Goal: Task Accomplishment & Management: Manage account settings

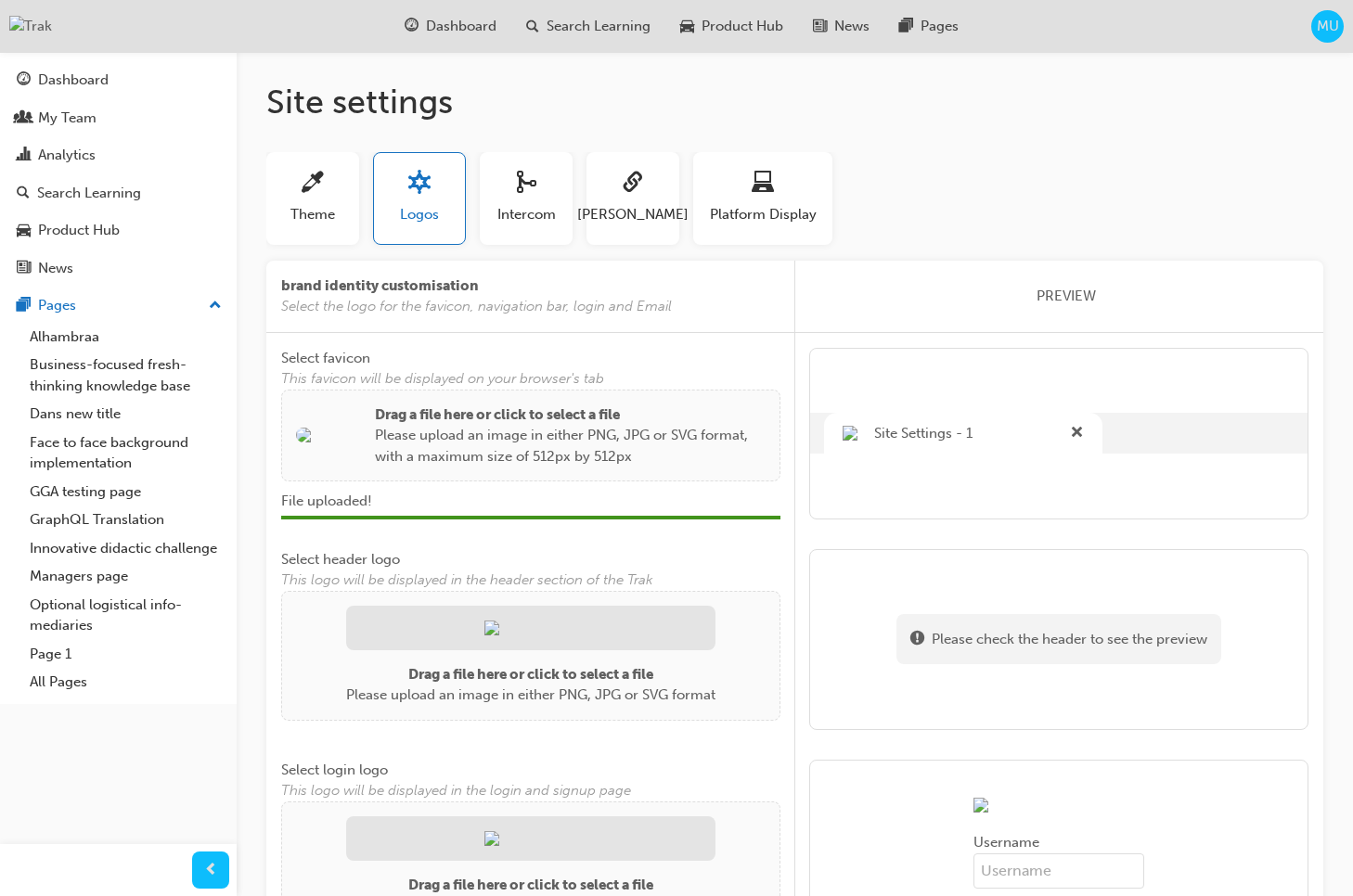
scroll to position [365, 0]
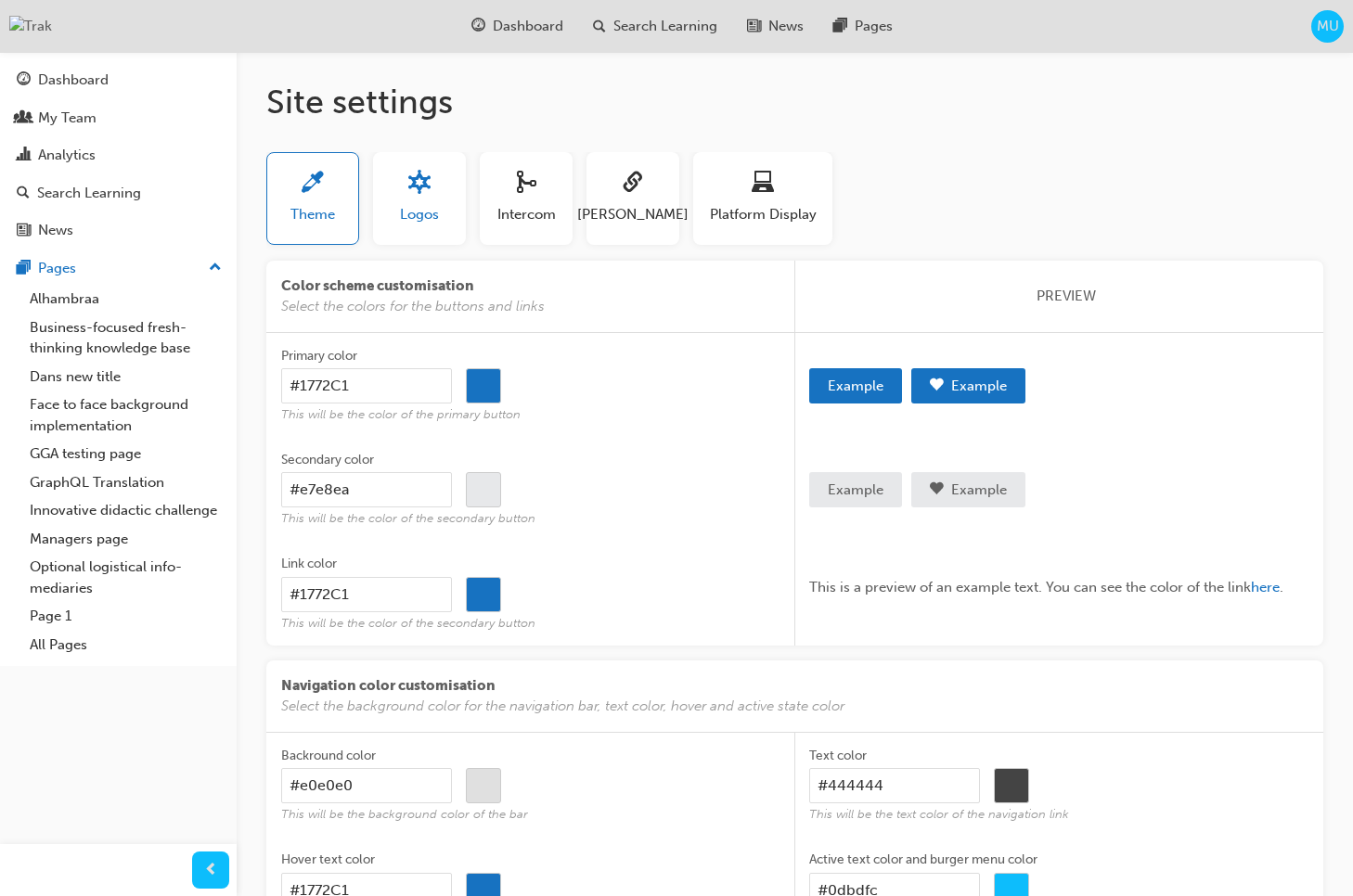
click at [392, 223] on button "Logos" at bounding box center [419, 198] width 92 height 92
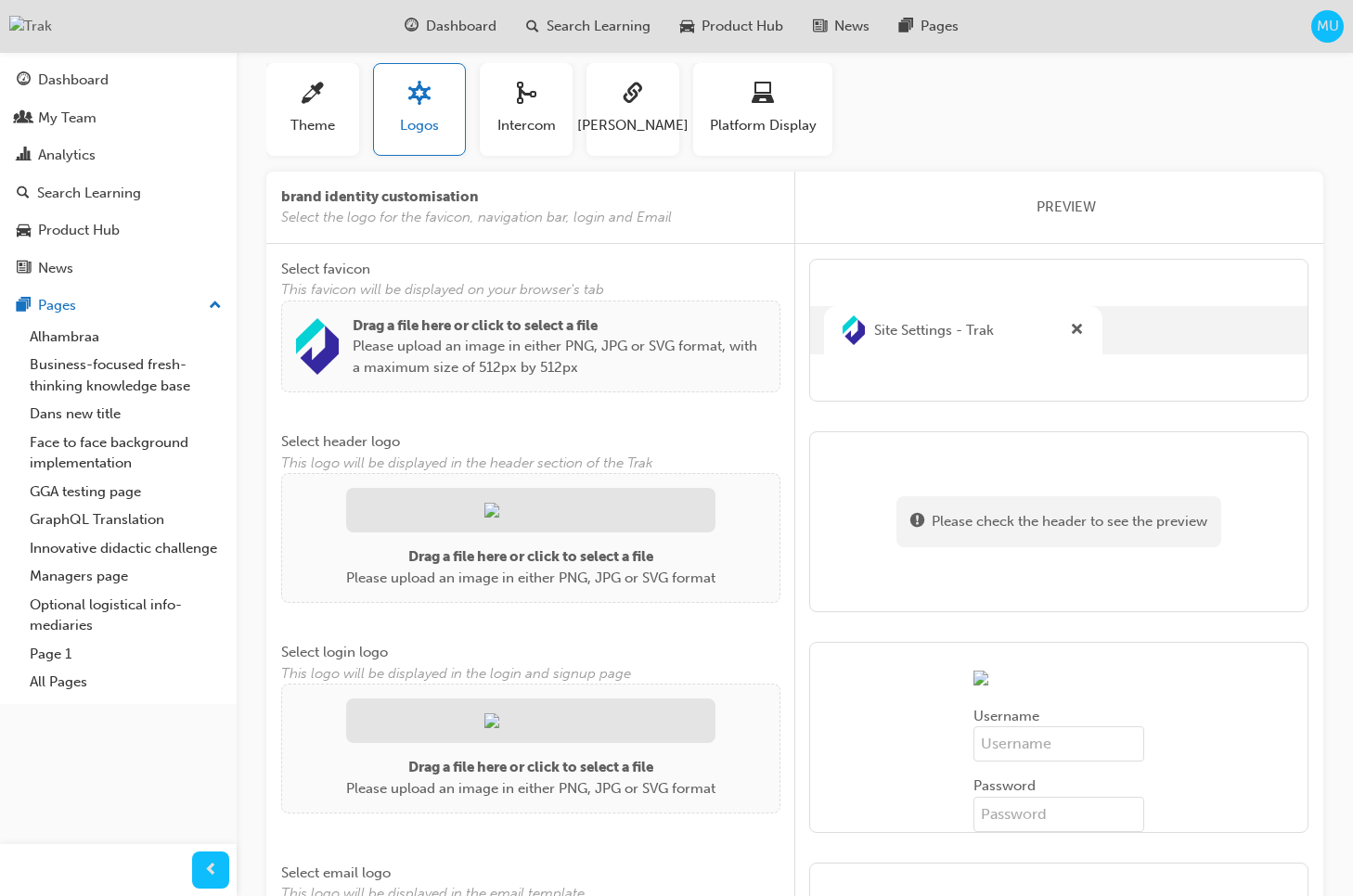
scroll to position [93, 0]
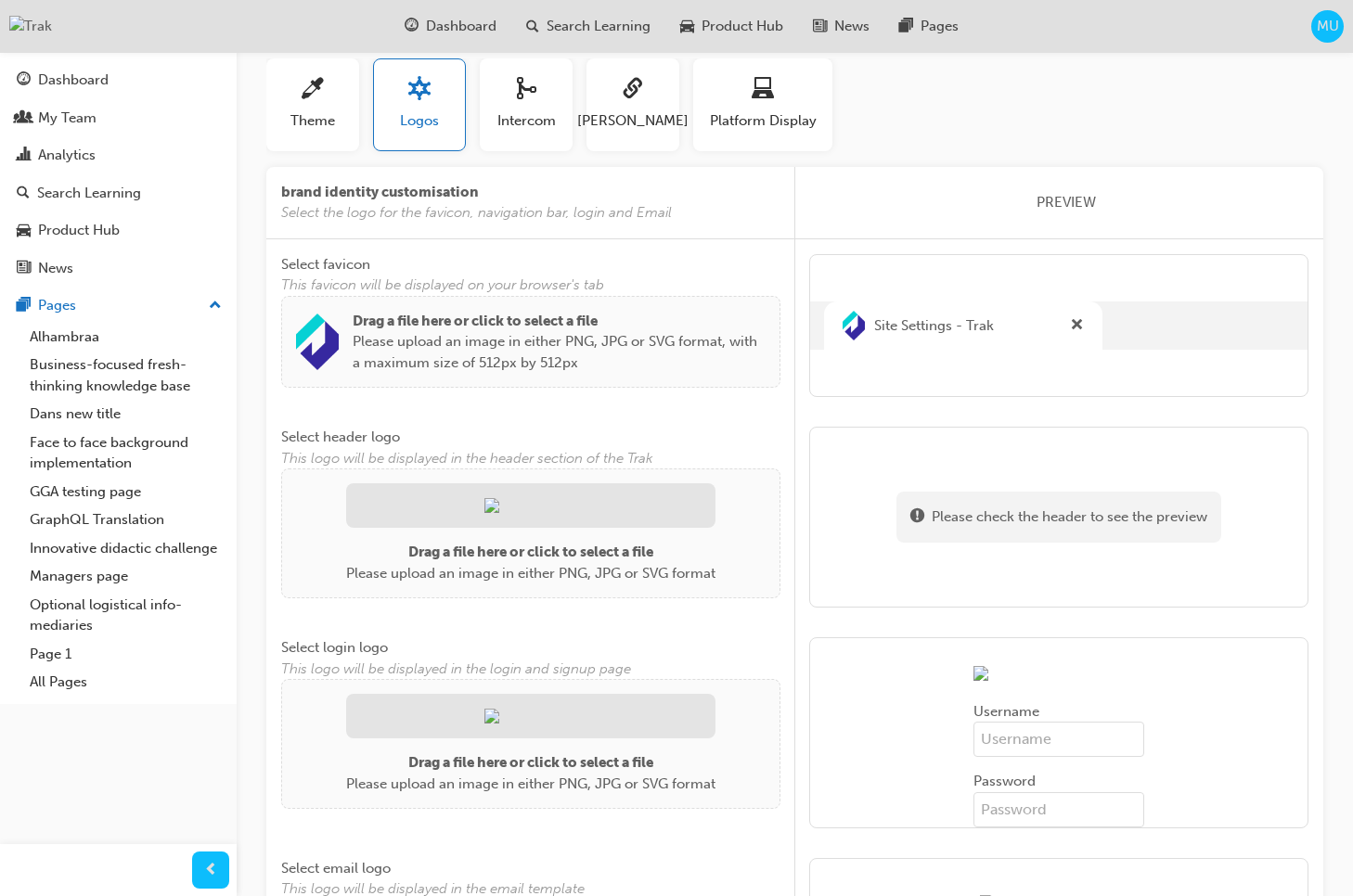
click at [323, 343] on img at bounding box center [317, 342] width 43 height 57
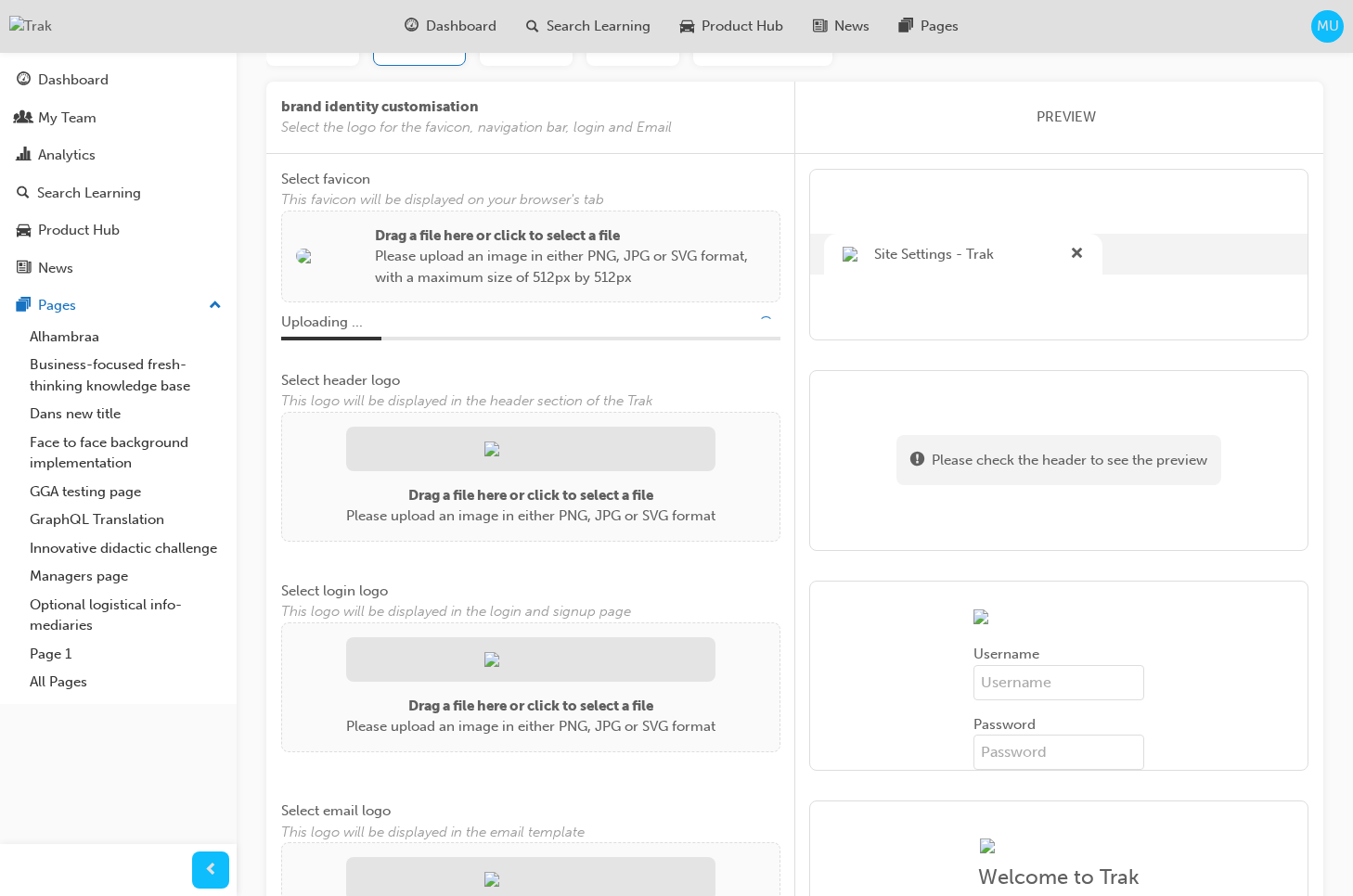
scroll to position [193, 0]
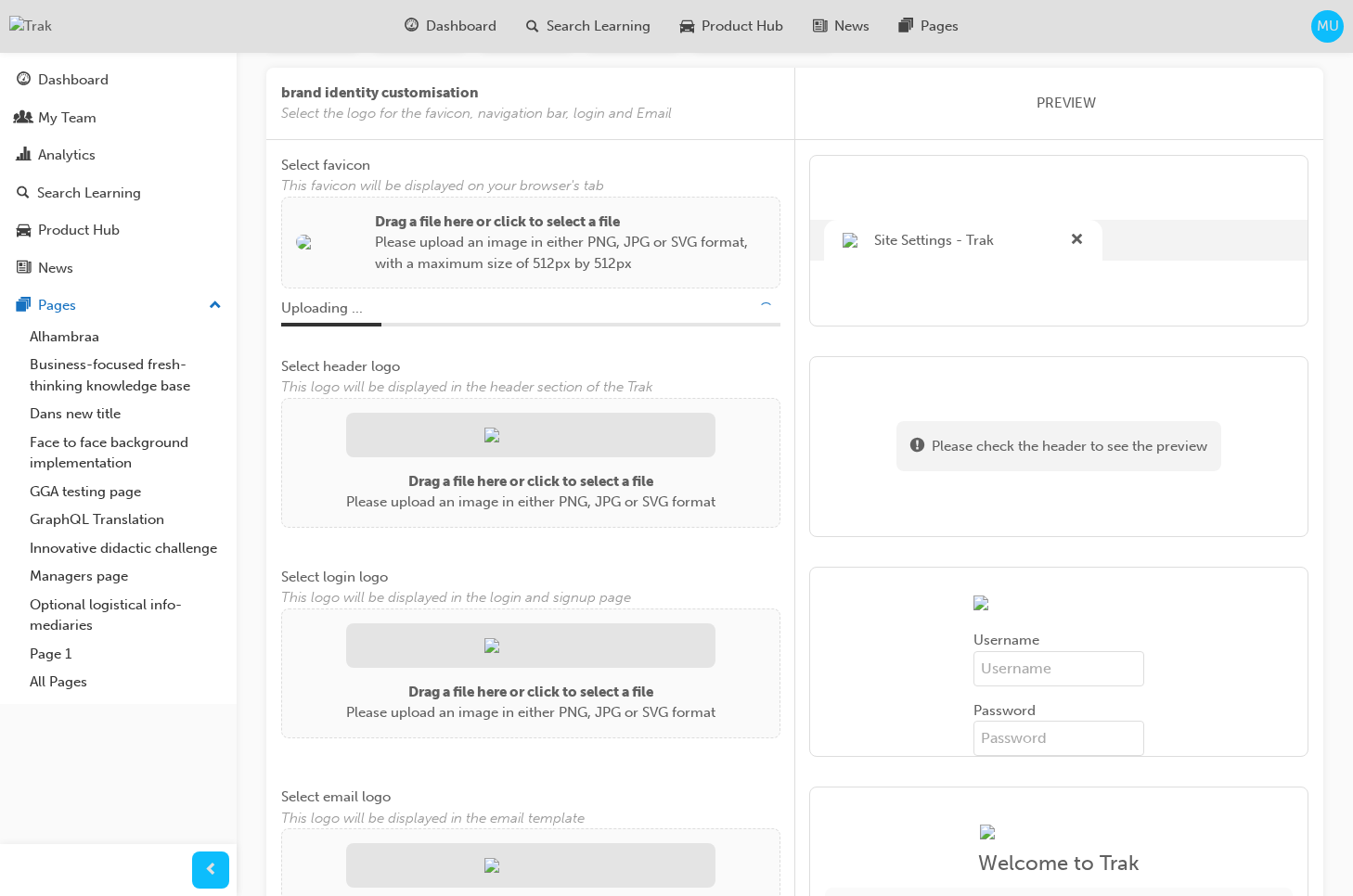
click at [562, 422] on div at bounding box center [531, 435] width 370 height 45
click at [492, 446] on div at bounding box center [531, 435] width 370 height 45
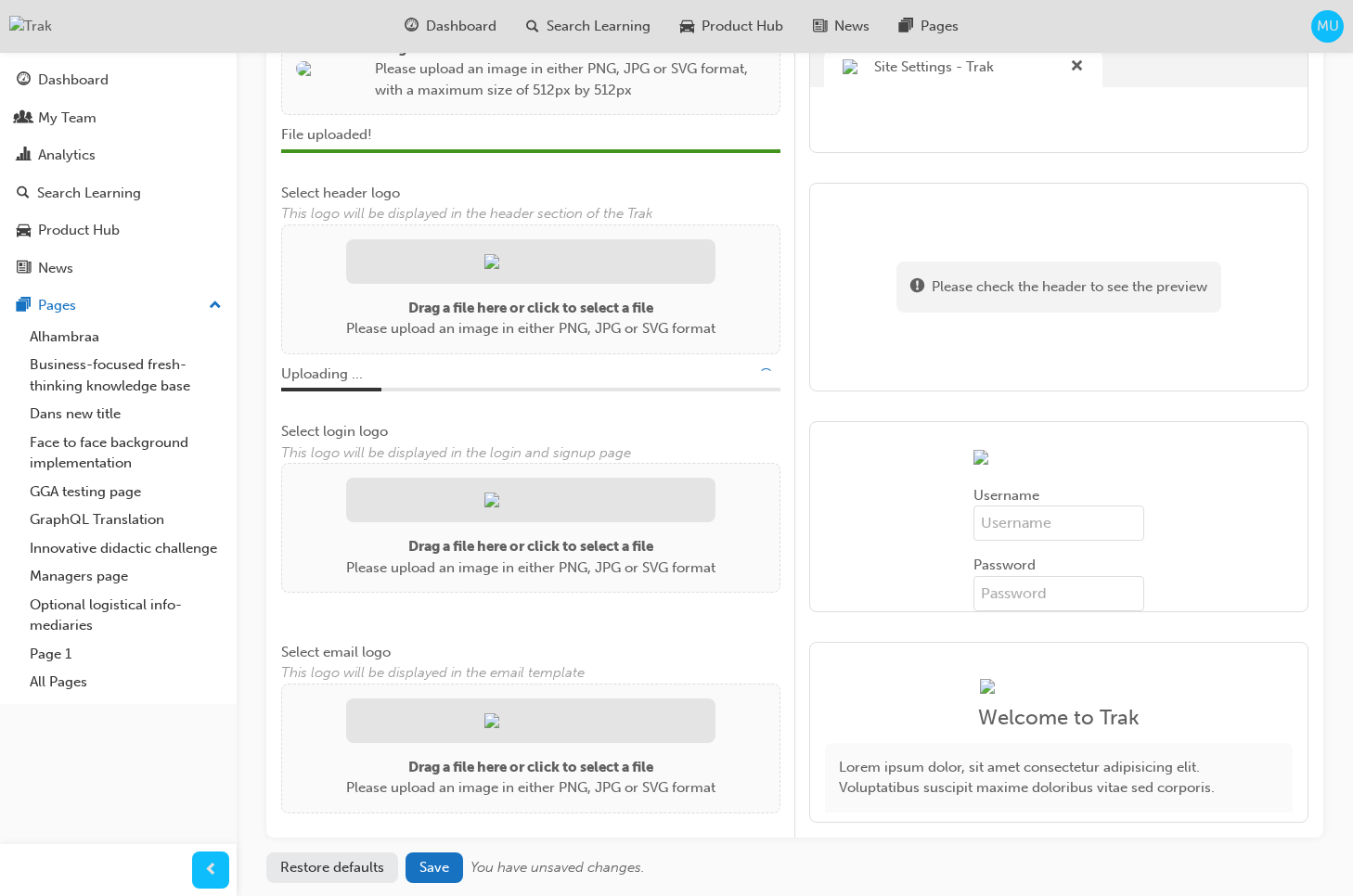
scroll to position [369, 0]
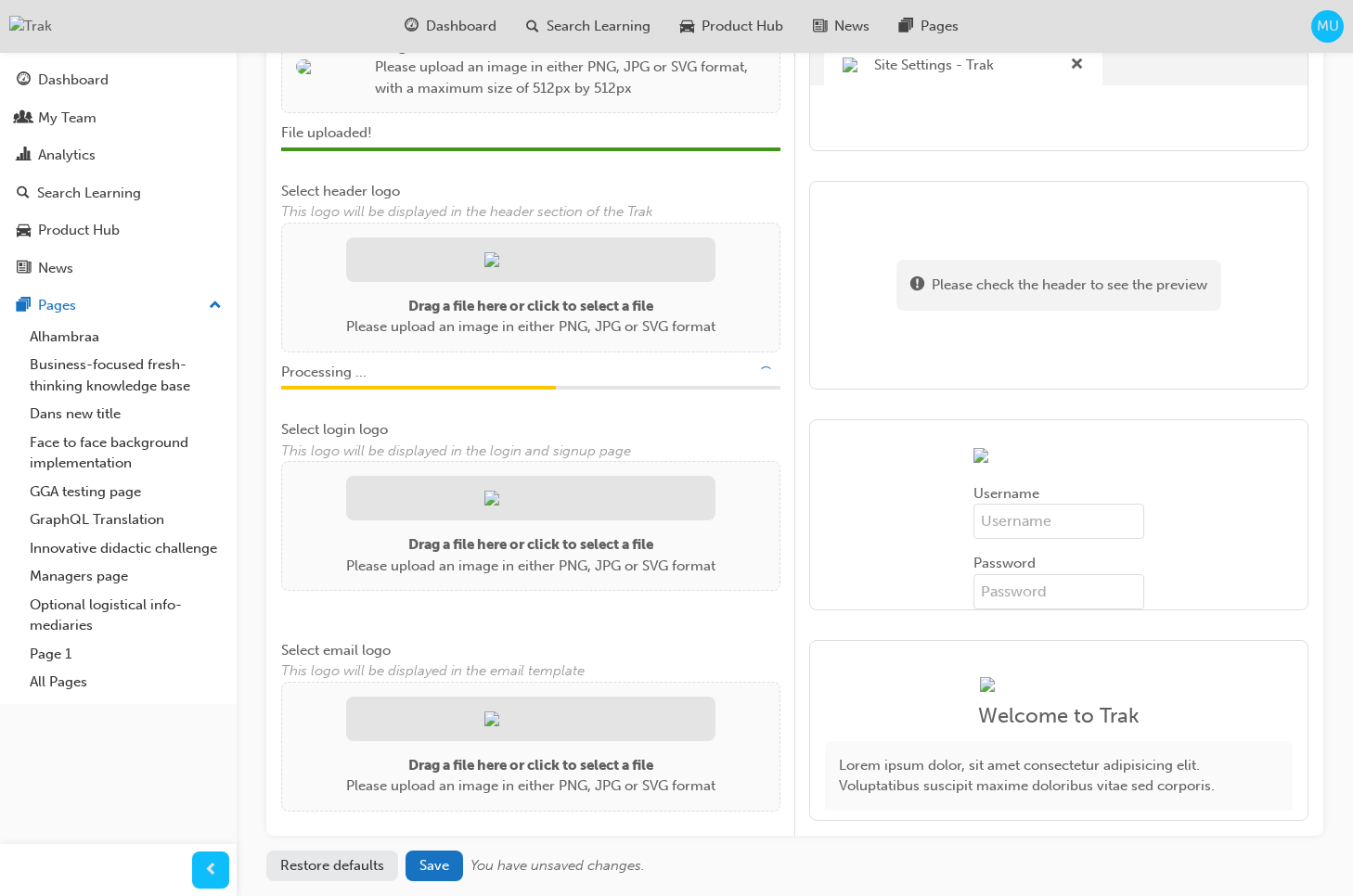
click at [469, 521] on div at bounding box center [531, 498] width 370 height 45
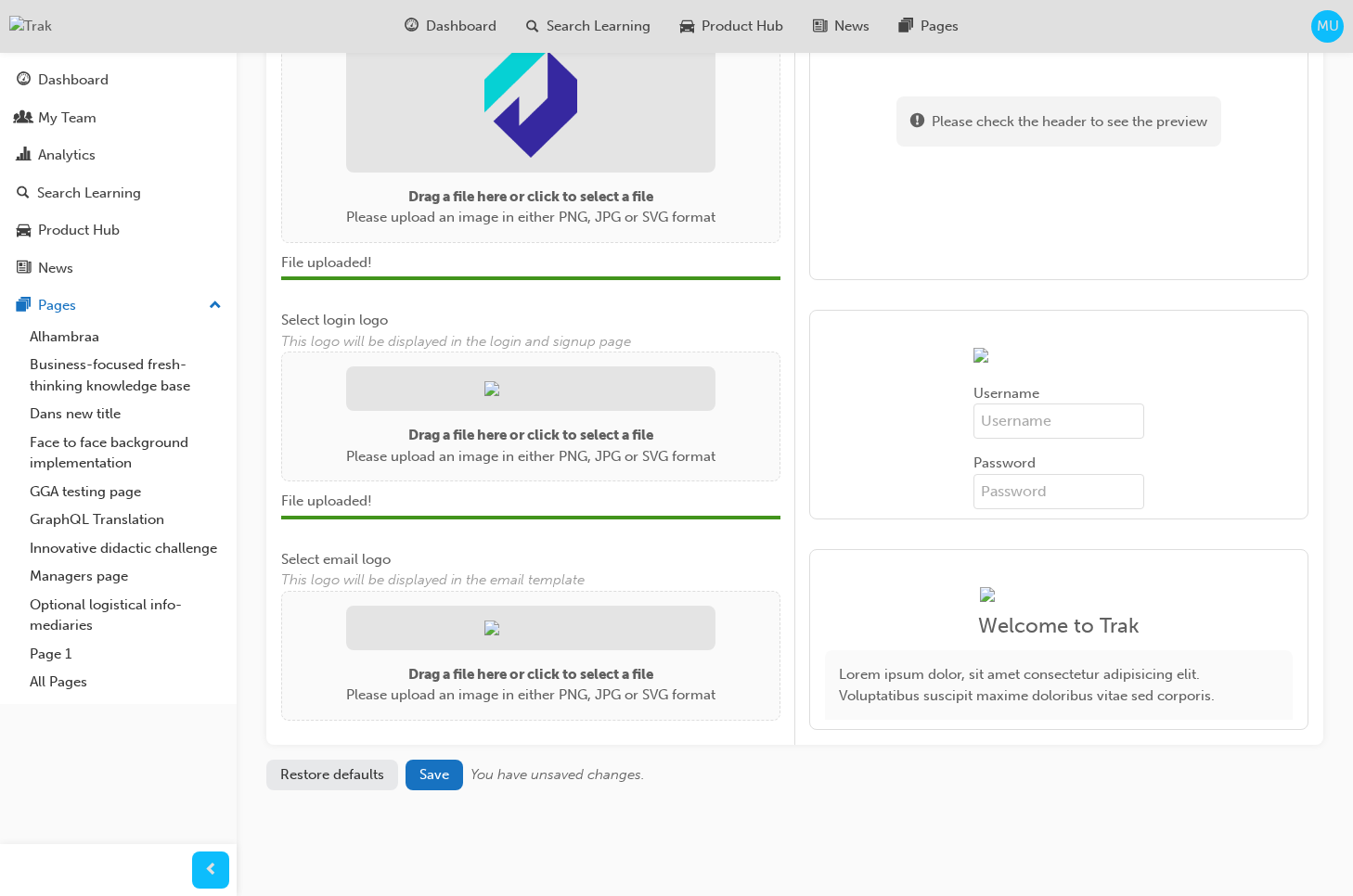
scroll to position [681, 0]
click at [501, 627] on img at bounding box center [530, 628] width 92 height 15
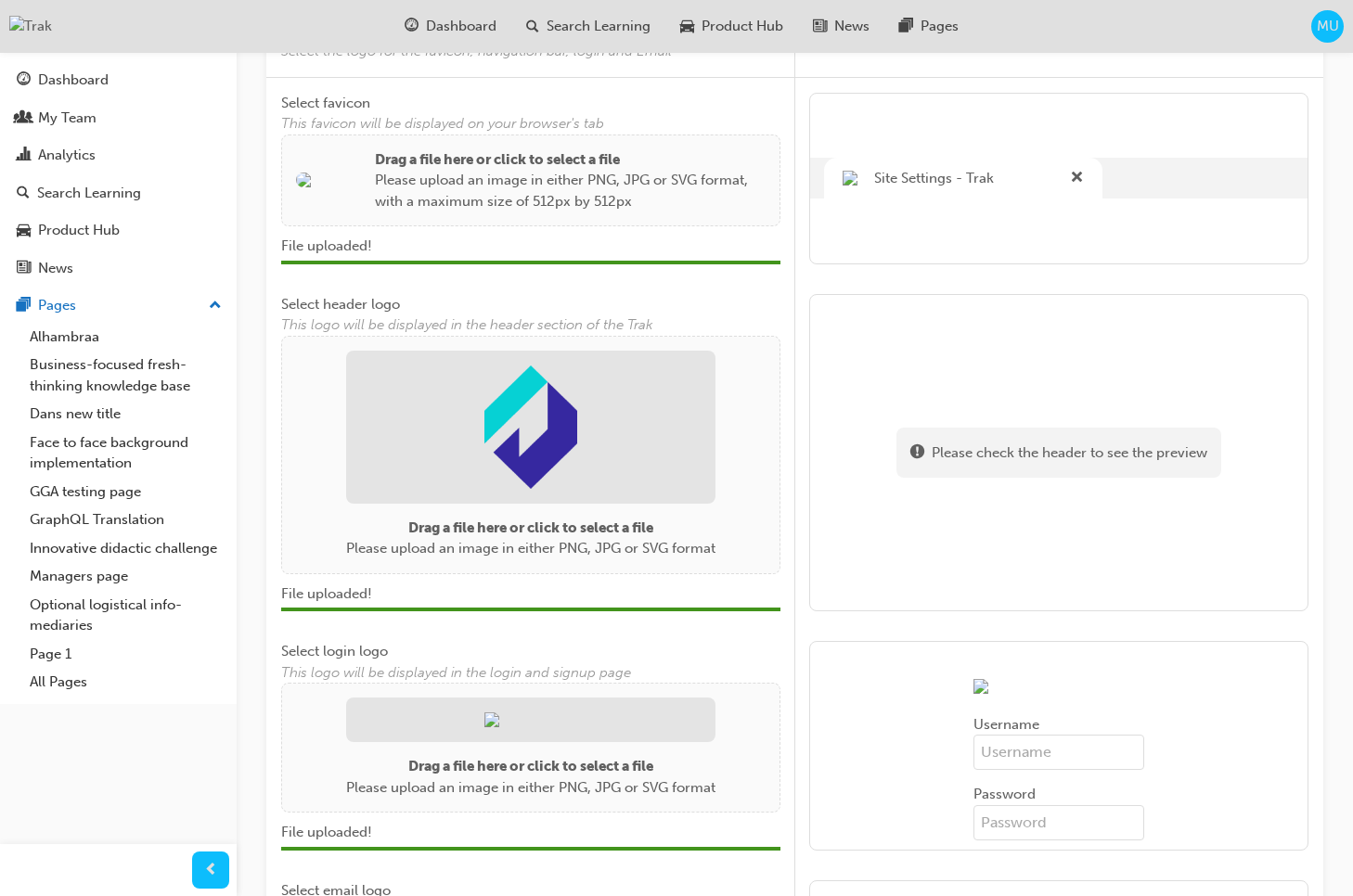
scroll to position [254, 0]
click at [527, 430] on img at bounding box center [530, 428] width 92 height 123
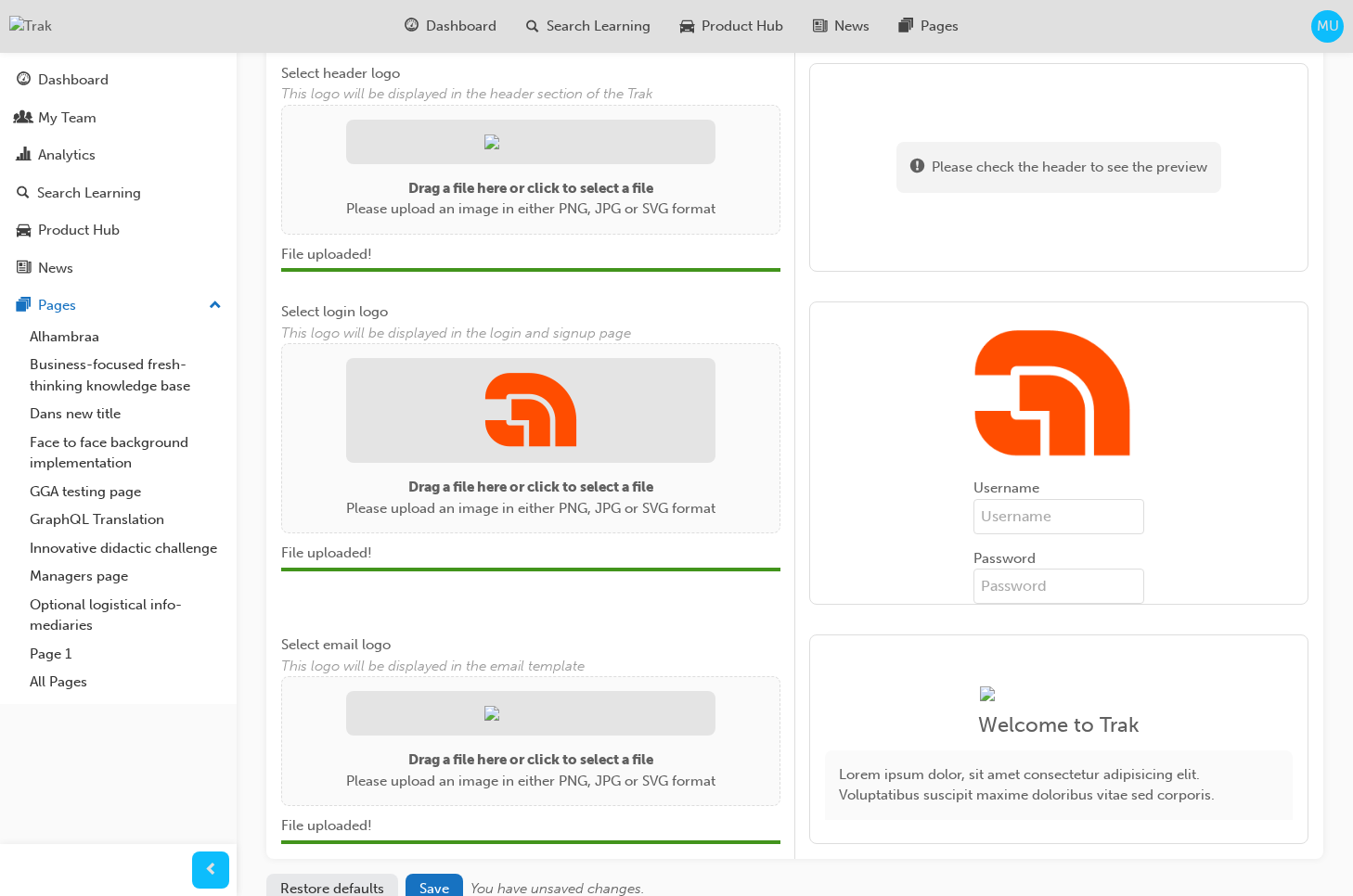
scroll to position [533, 0]
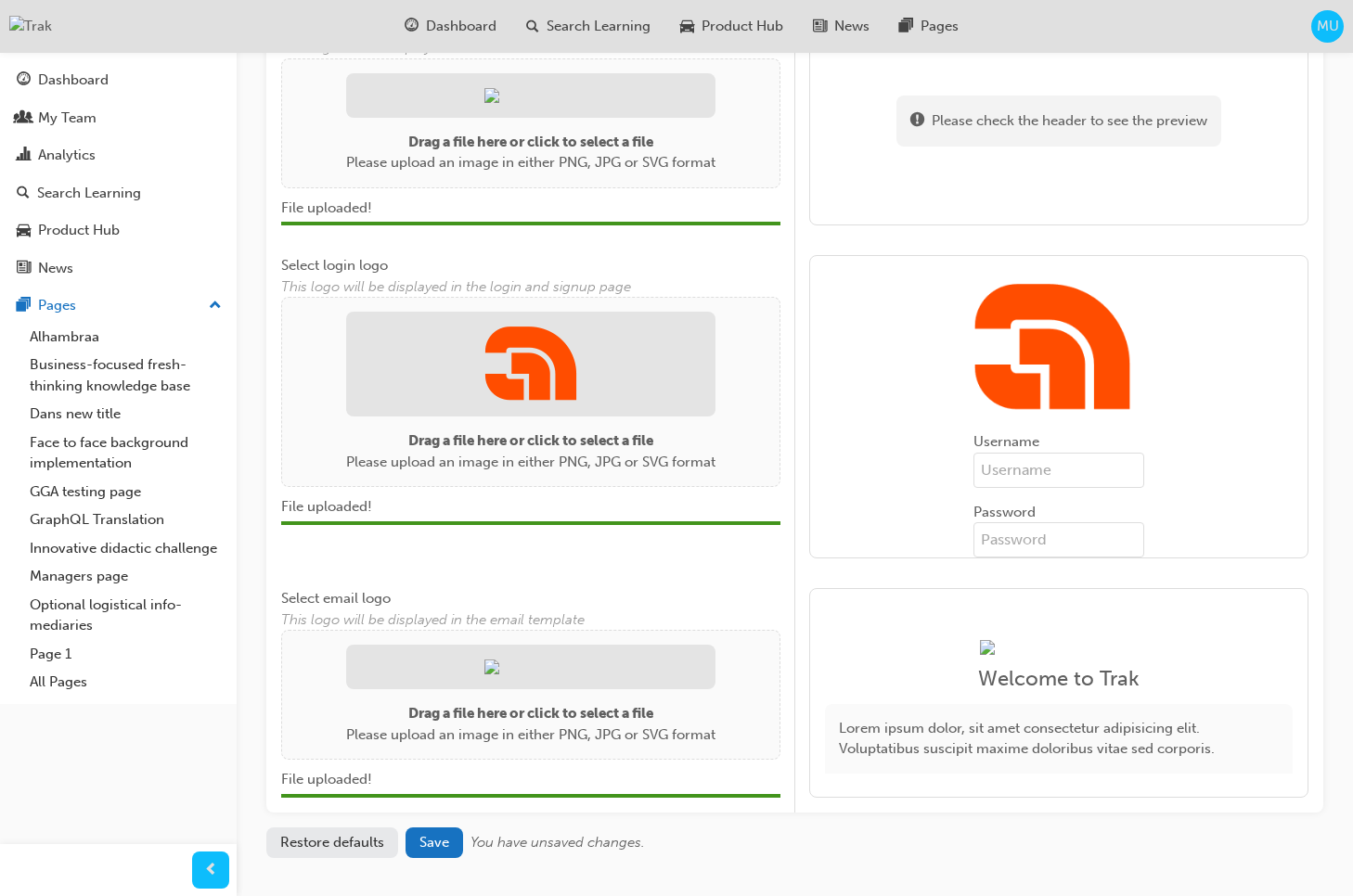
click at [554, 401] on img at bounding box center [530, 364] width 92 height 76
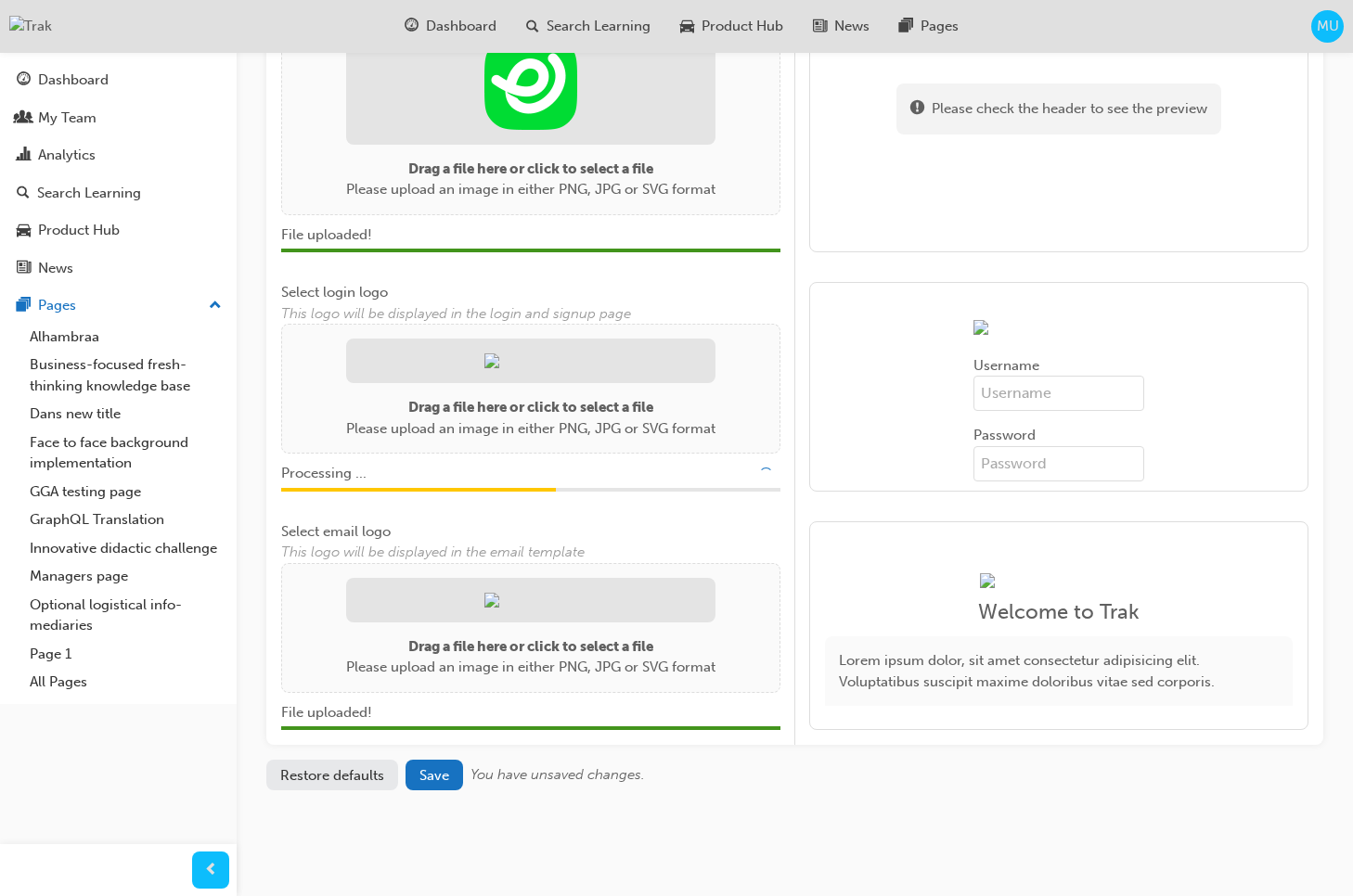
scroll to position [776, 0]
click at [542, 593] on img at bounding box center [530, 600] width 92 height 15
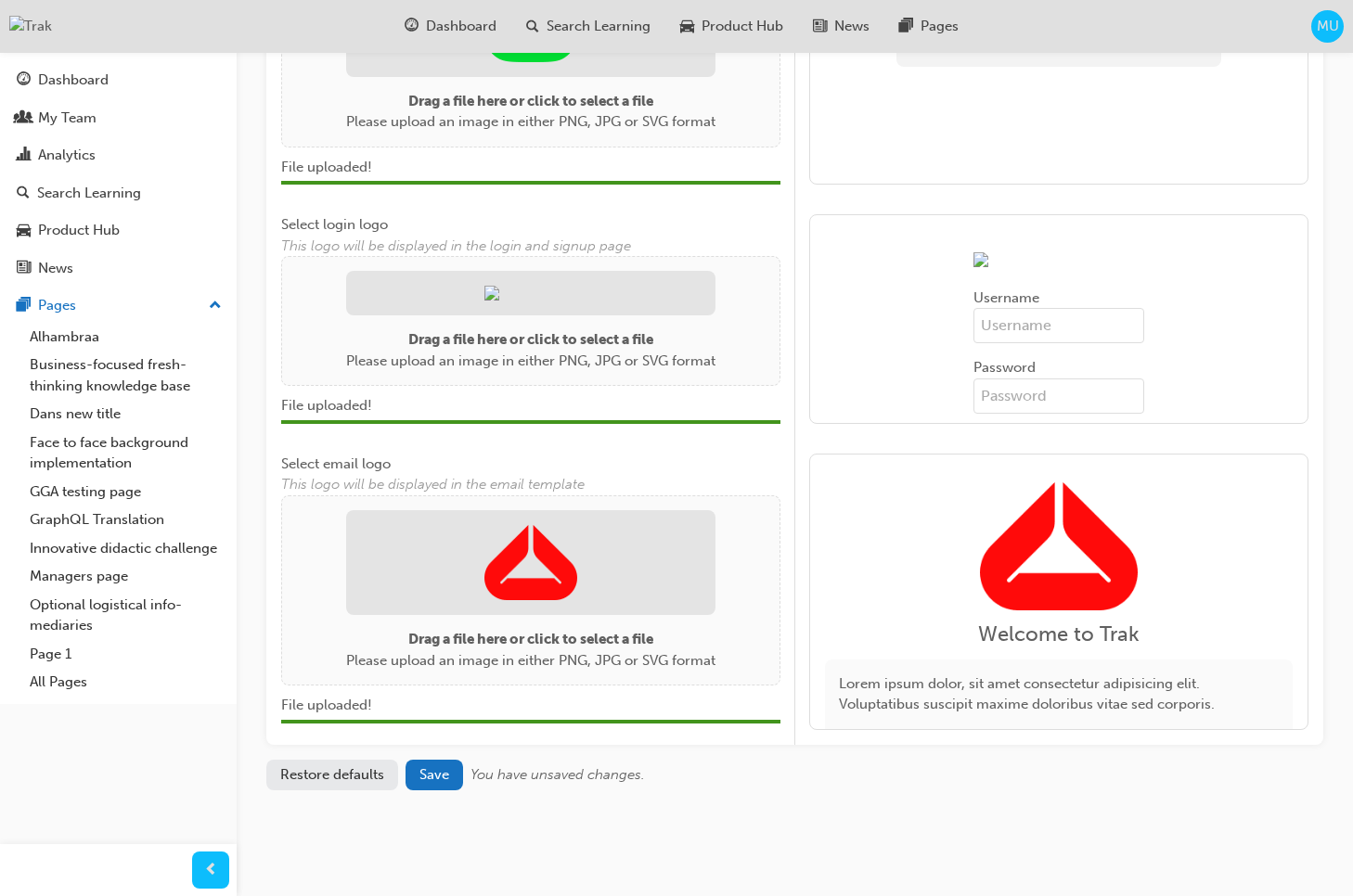
click at [549, 562] on img at bounding box center [530, 564] width 92 height 77
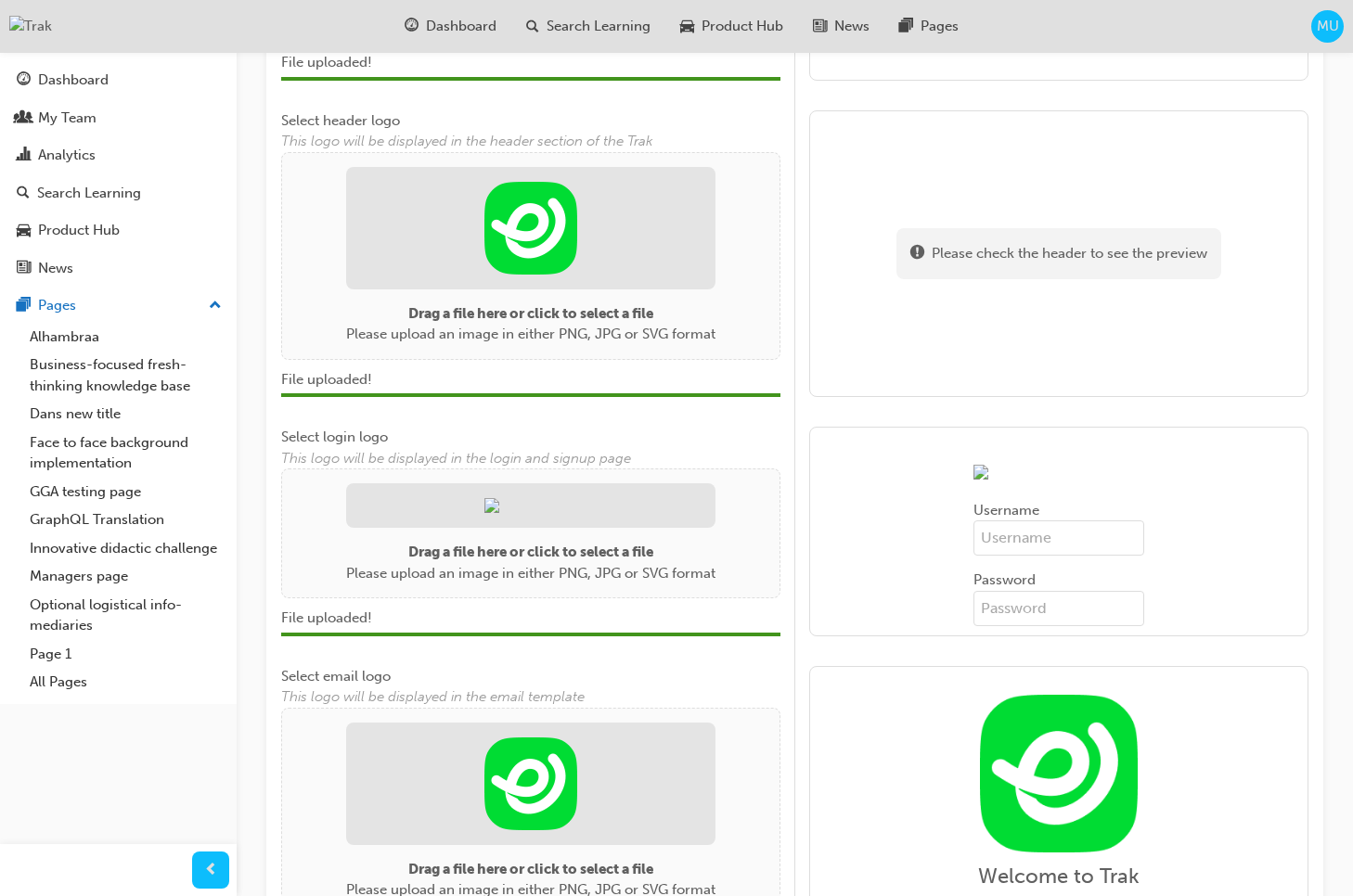
scroll to position [805, 0]
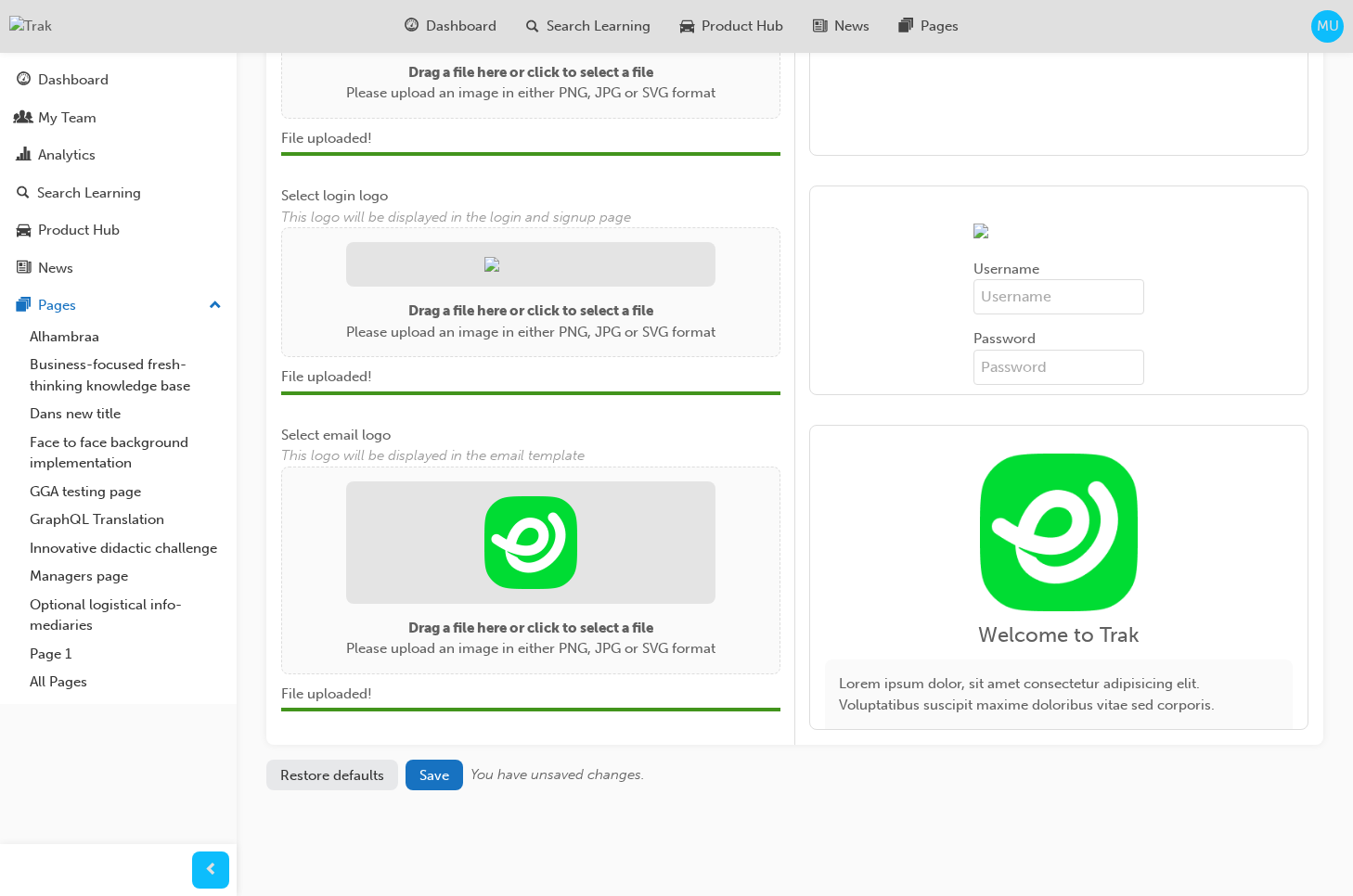
click at [431, 837] on div "Site settings Theme Logos Intercom SAML Platform Display Color scheme customisa…" at bounding box center [795, 111] width 1117 height 1478
click at [430, 783] on button "Save" at bounding box center [434, 775] width 58 height 31
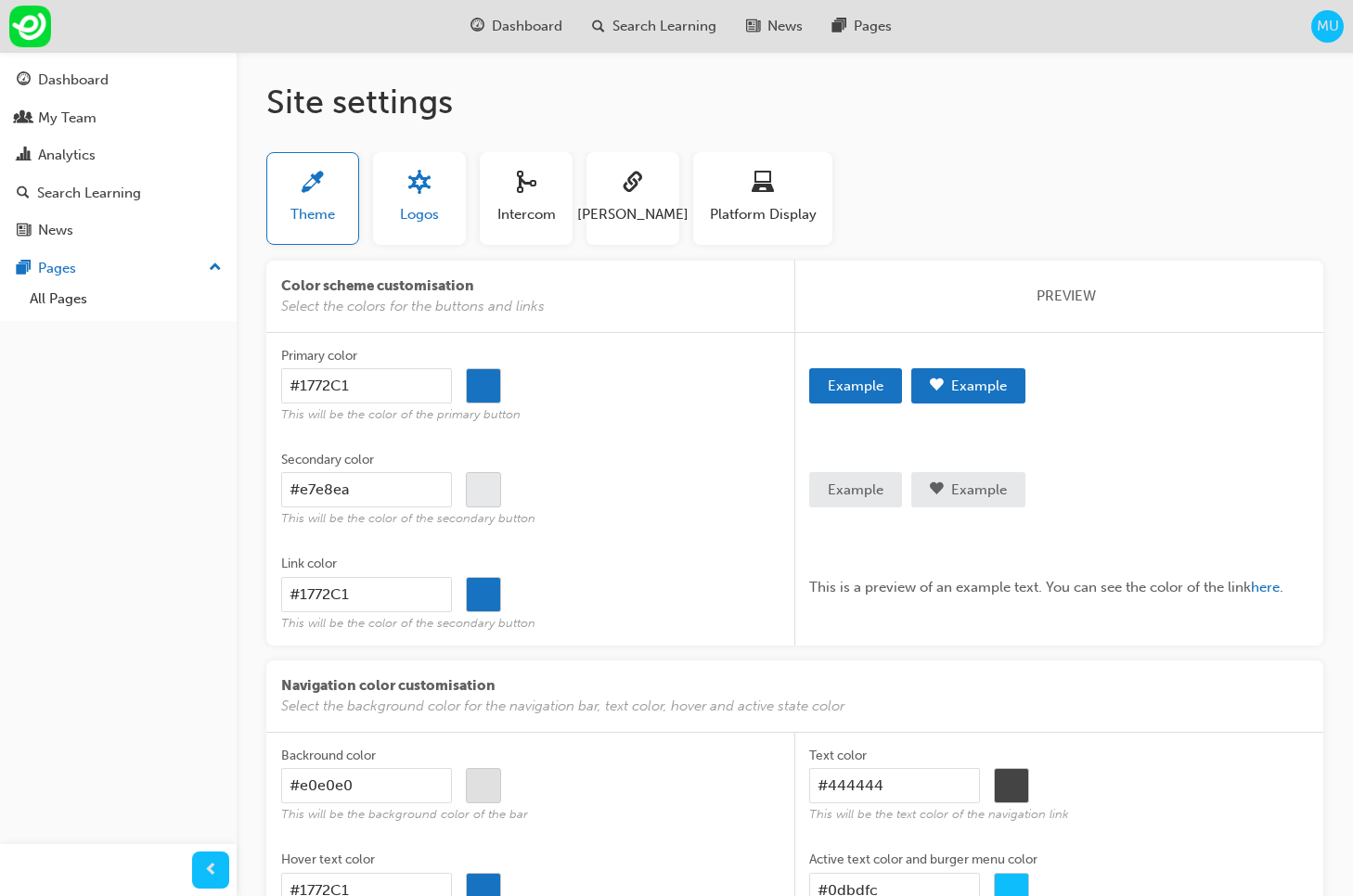
click at [424, 215] on span "Logos" at bounding box center [419, 215] width 39 height 21
